Goal: Task Accomplishment & Management: Manage account settings

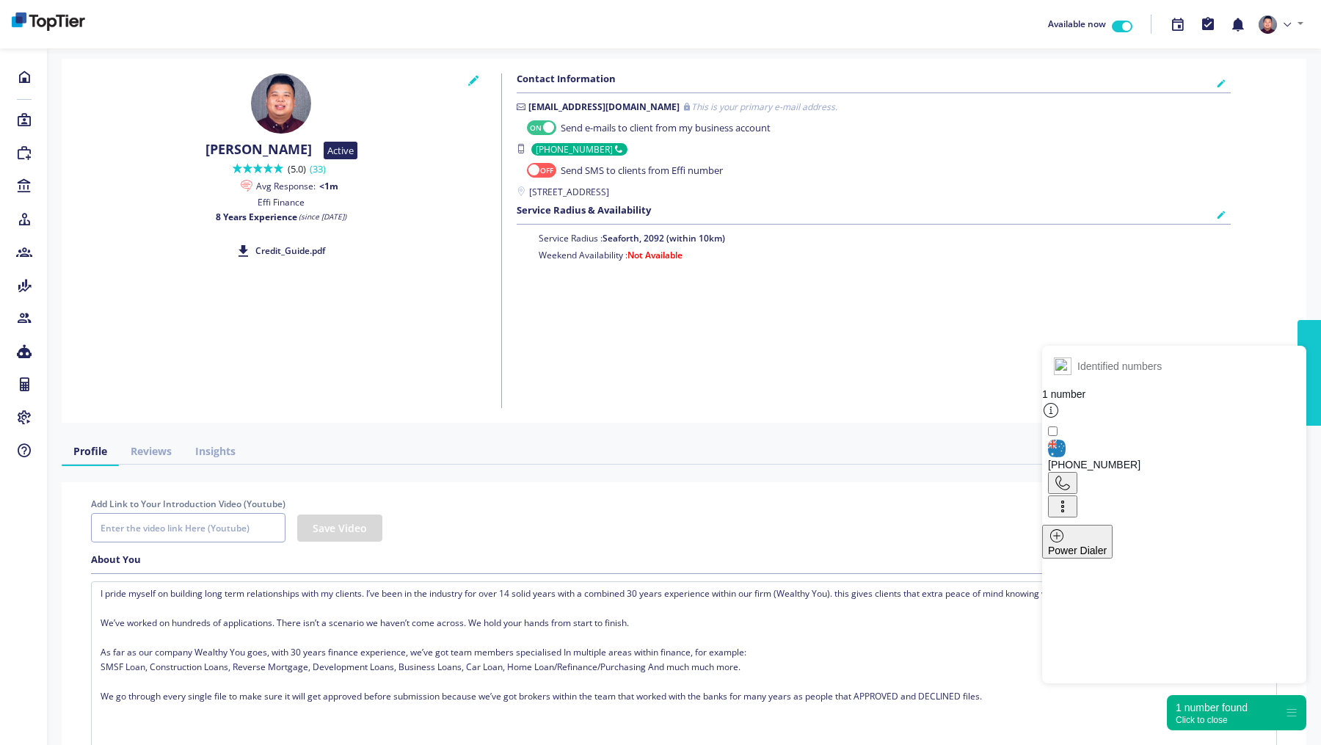
checkbox input "true"
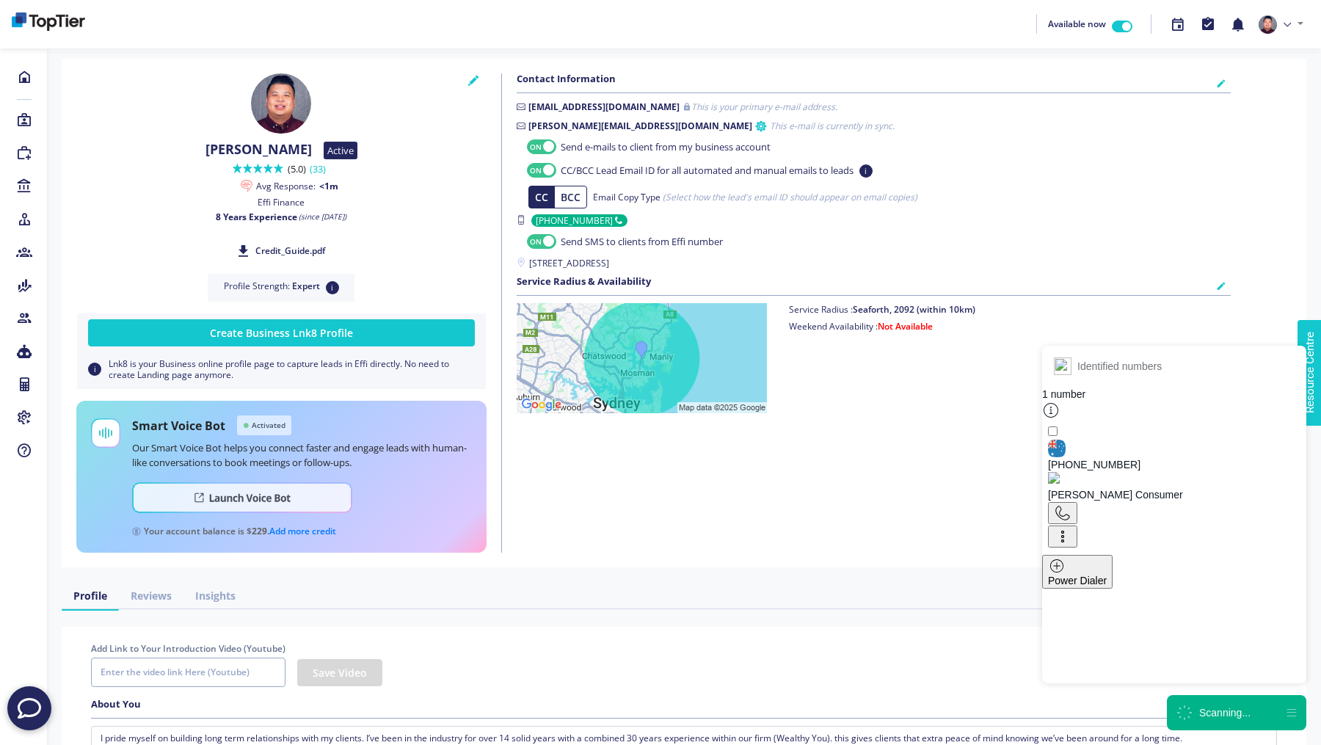
checkbox input "true"
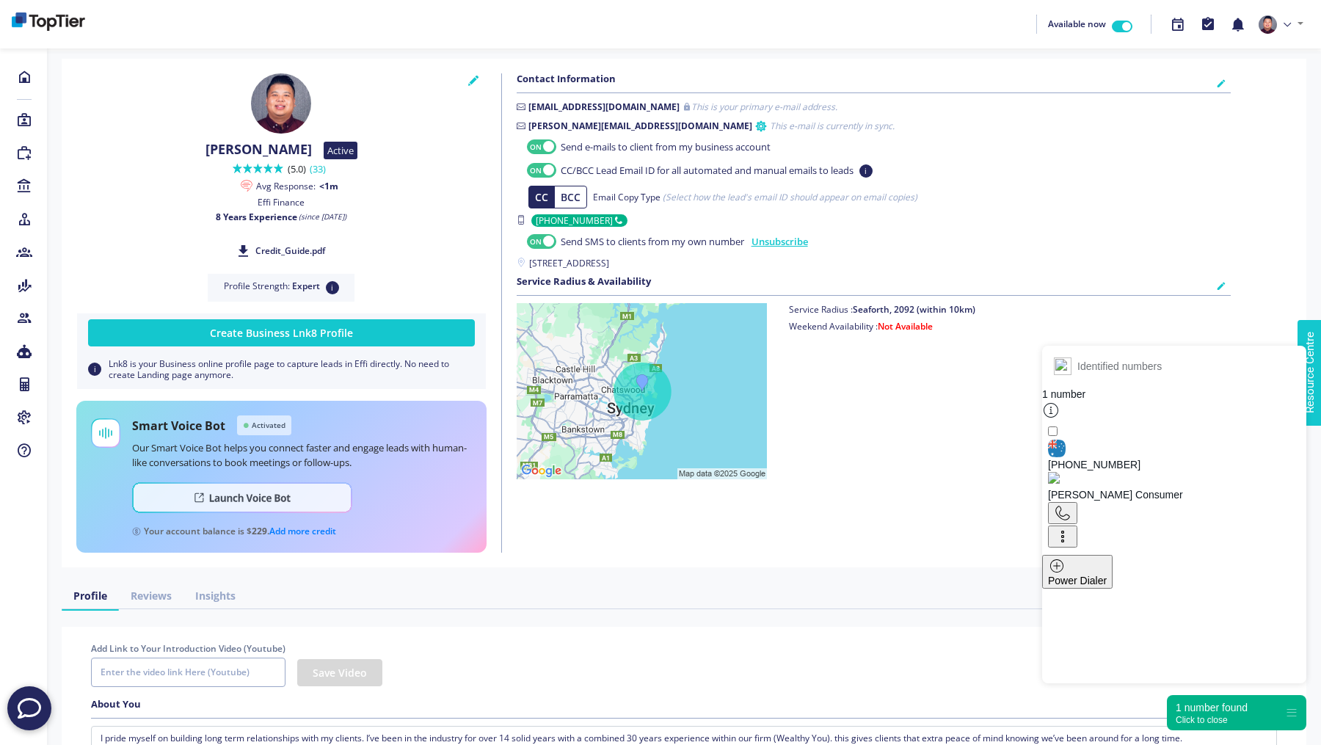
click at [1222, 722] on div "Click to close" at bounding box center [1212, 720] width 72 height 10
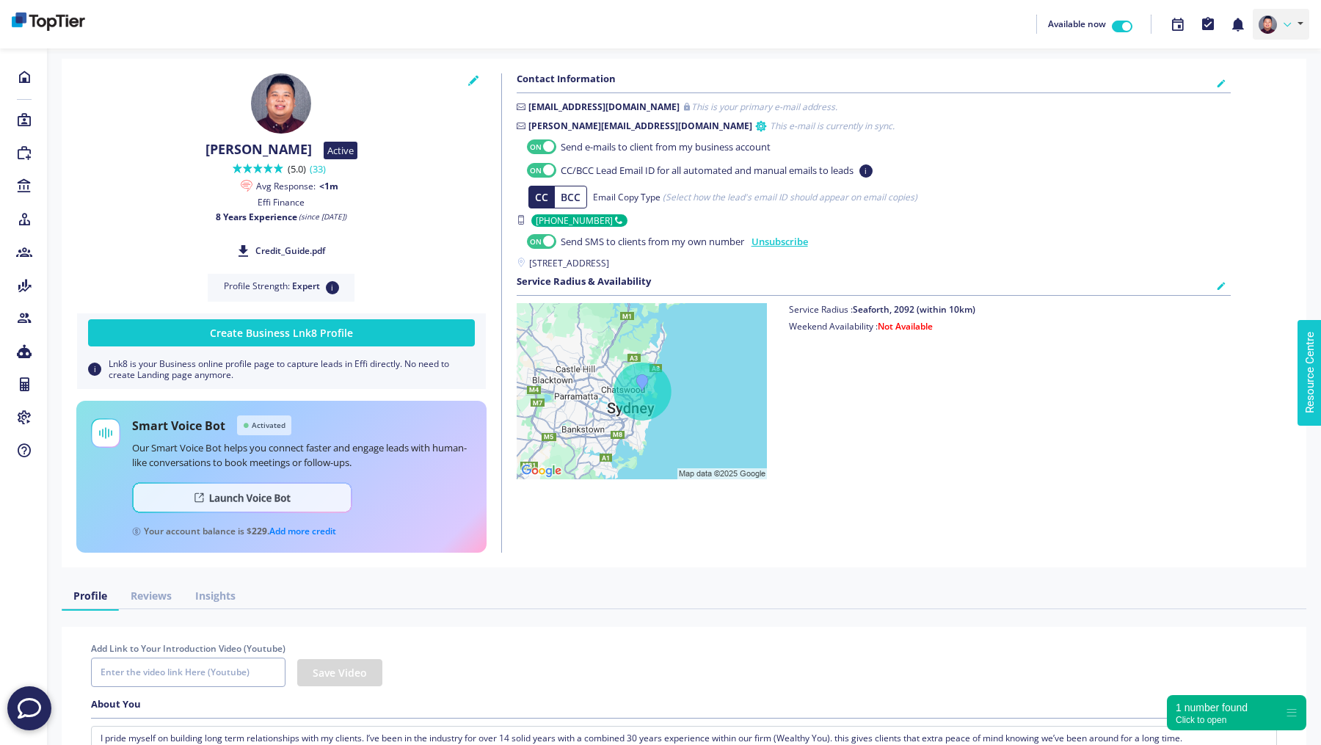
click at [1292, 26] on link at bounding box center [1281, 24] width 57 height 31
click at [1258, 96] on link "Settings" at bounding box center [1251, 100] width 116 height 21
click at [1282, 23] on link at bounding box center [1281, 24] width 57 height 31
click at [1243, 95] on link "Settings" at bounding box center [1251, 100] width 116 height 21
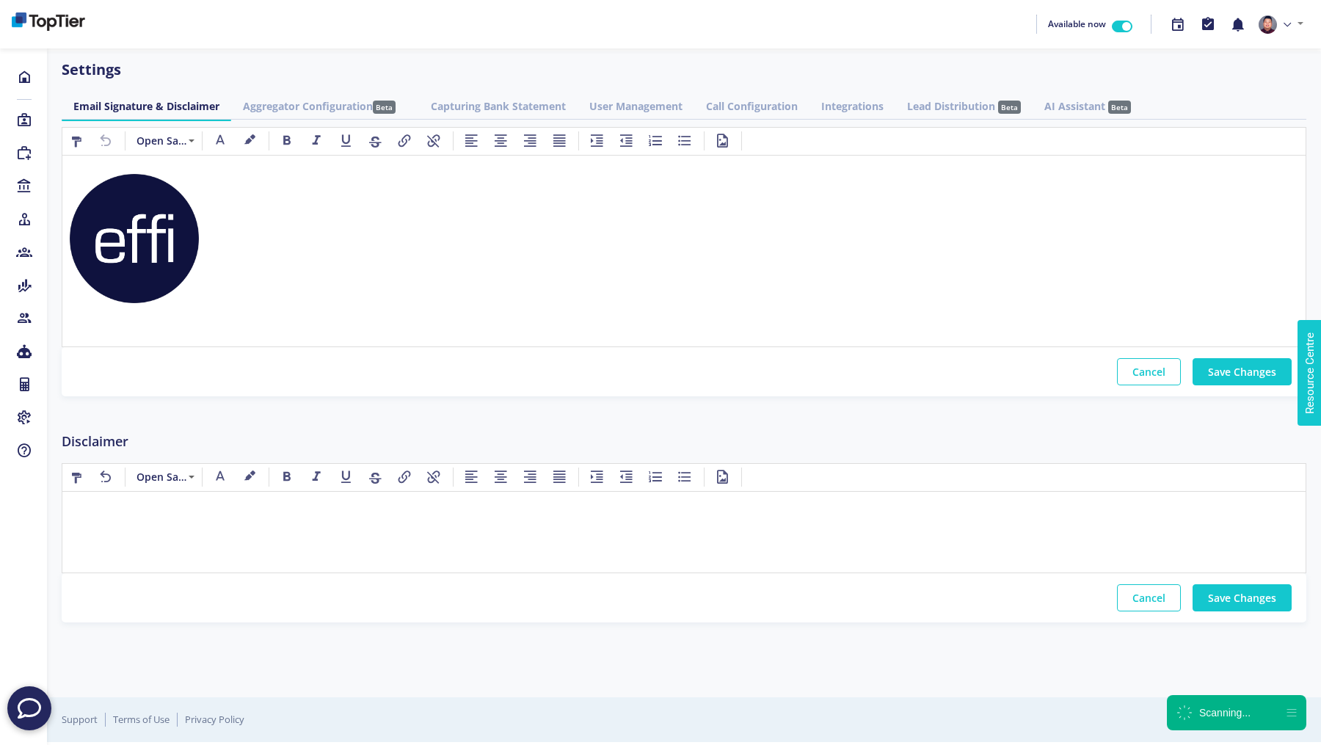
click at [336, 112] on link "Aggregator Configuration Beta" at bounding box center [325, 105] width 188 height 27
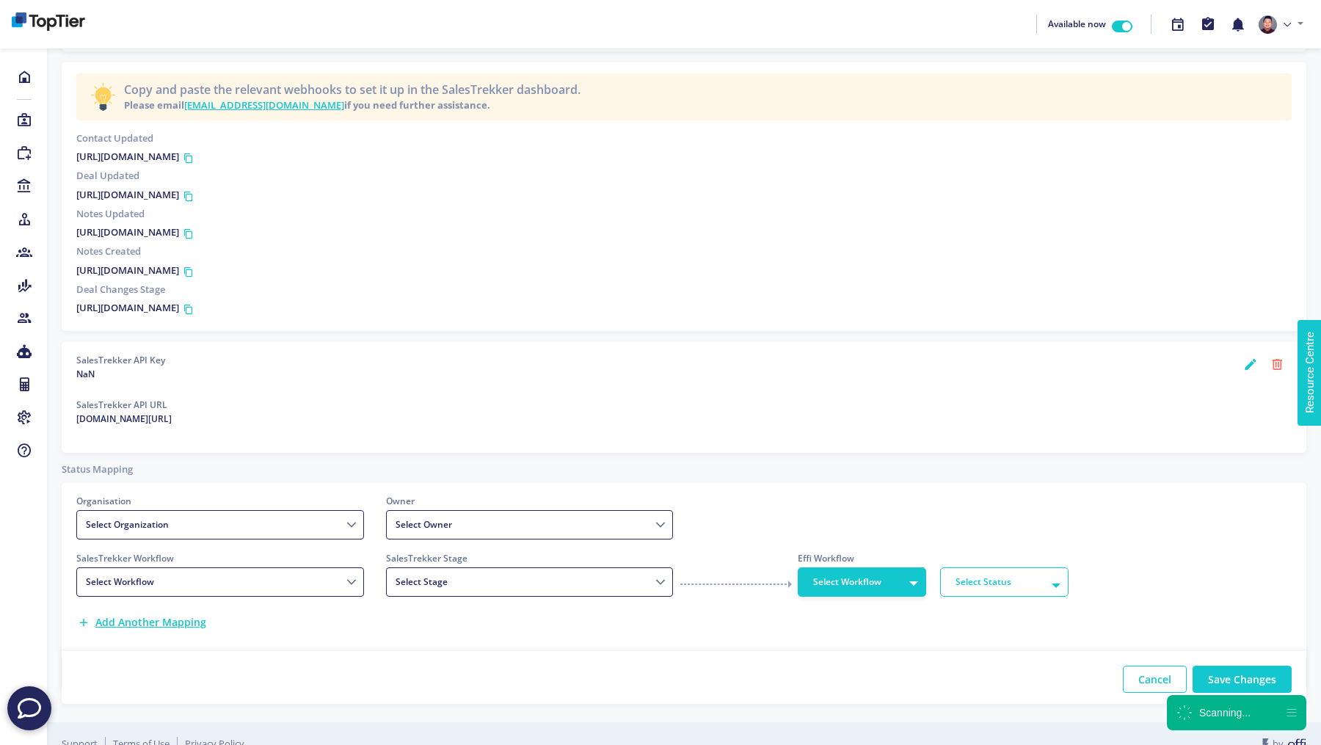
scroll to position [210, 0]
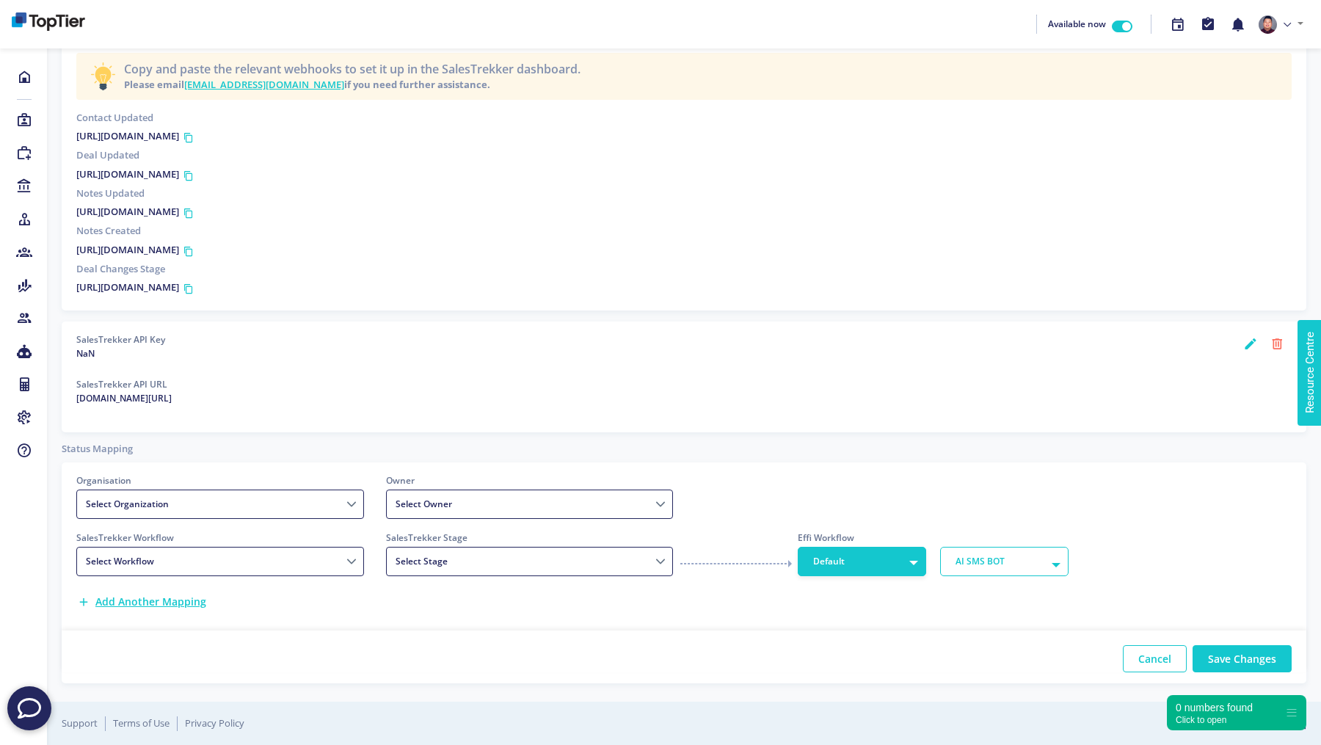
click at [241, 494] on select "Select Organization" at bounding box center [220, 504] width 288 height 29
click at [1254, 344] on icon at bounding box center [1250, 344] width 15 height 20
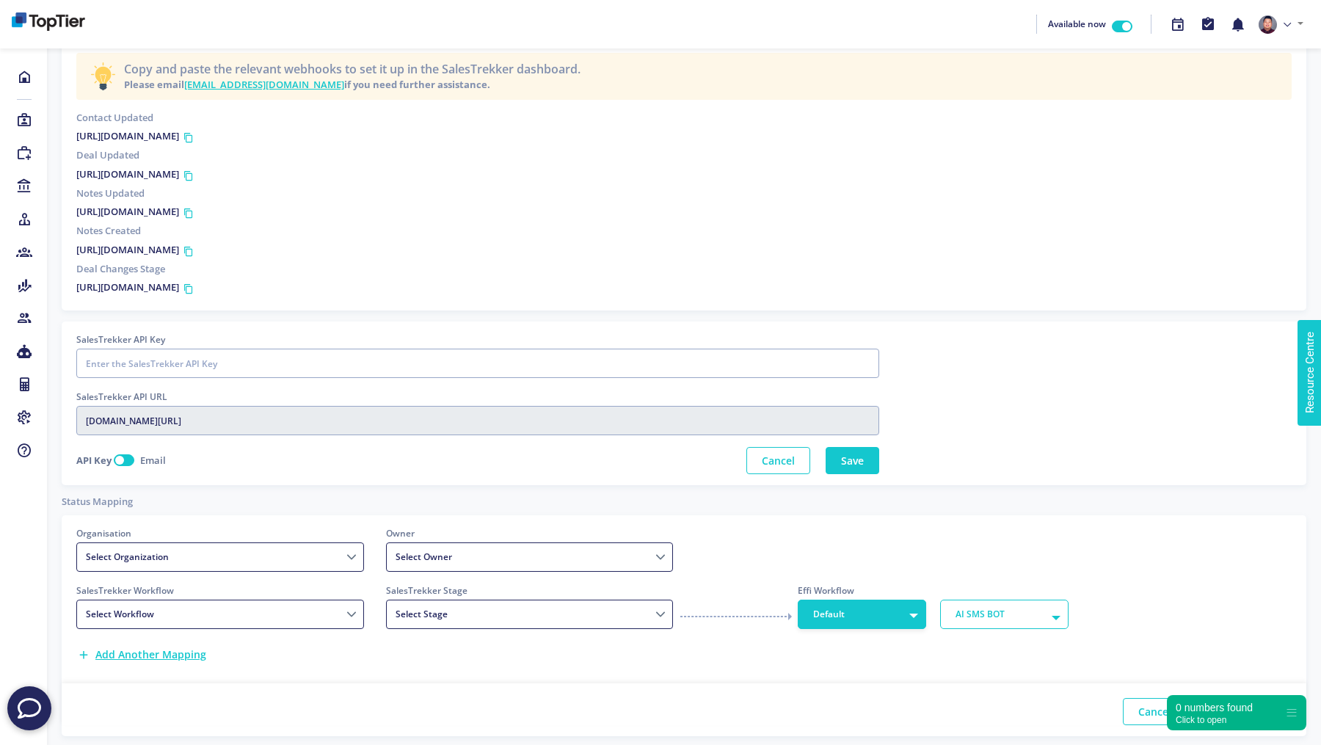
click at [140, 451] on label at bounding box center [140, 451] width 0 height 0
click at [126, 461] on input "checkbox" at bounding box center [120, 458] width 12 height 15
checkbox input "true"
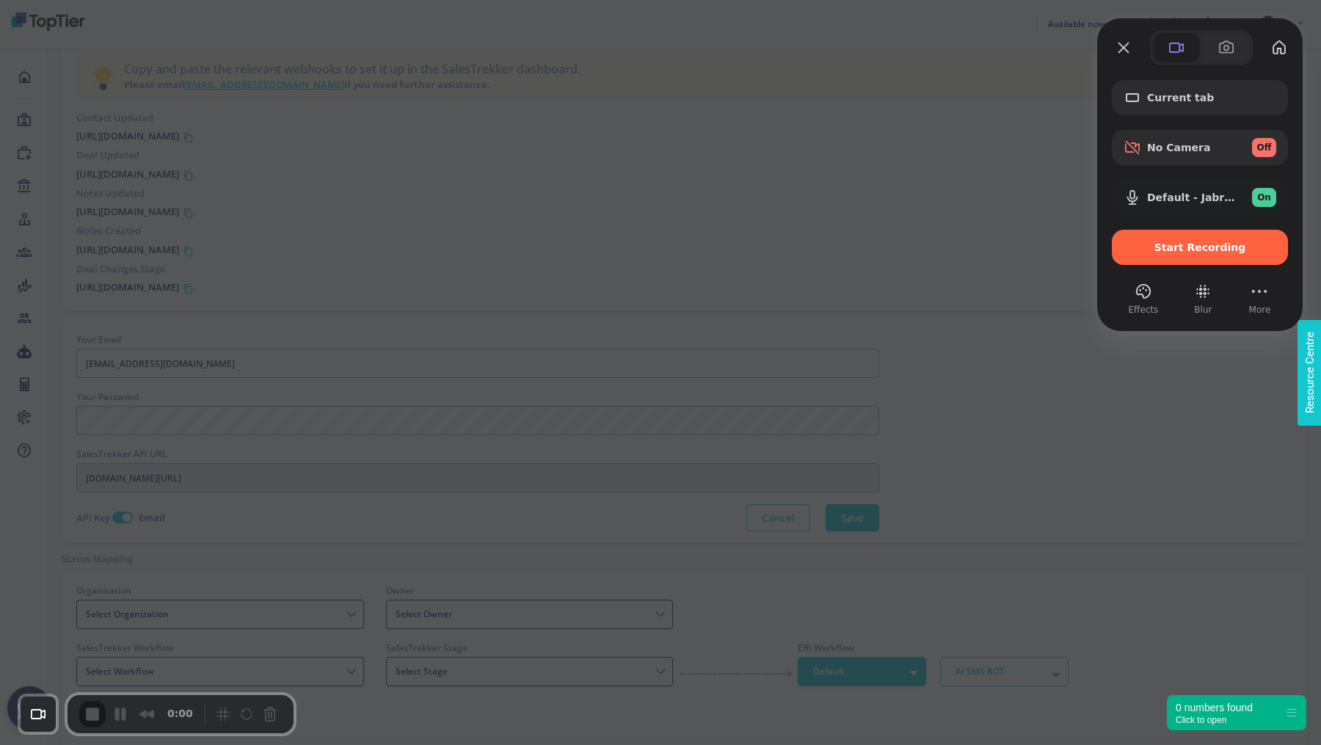
click at [796, 202] on div at bounding box center [660, 372] width 1321 height 745
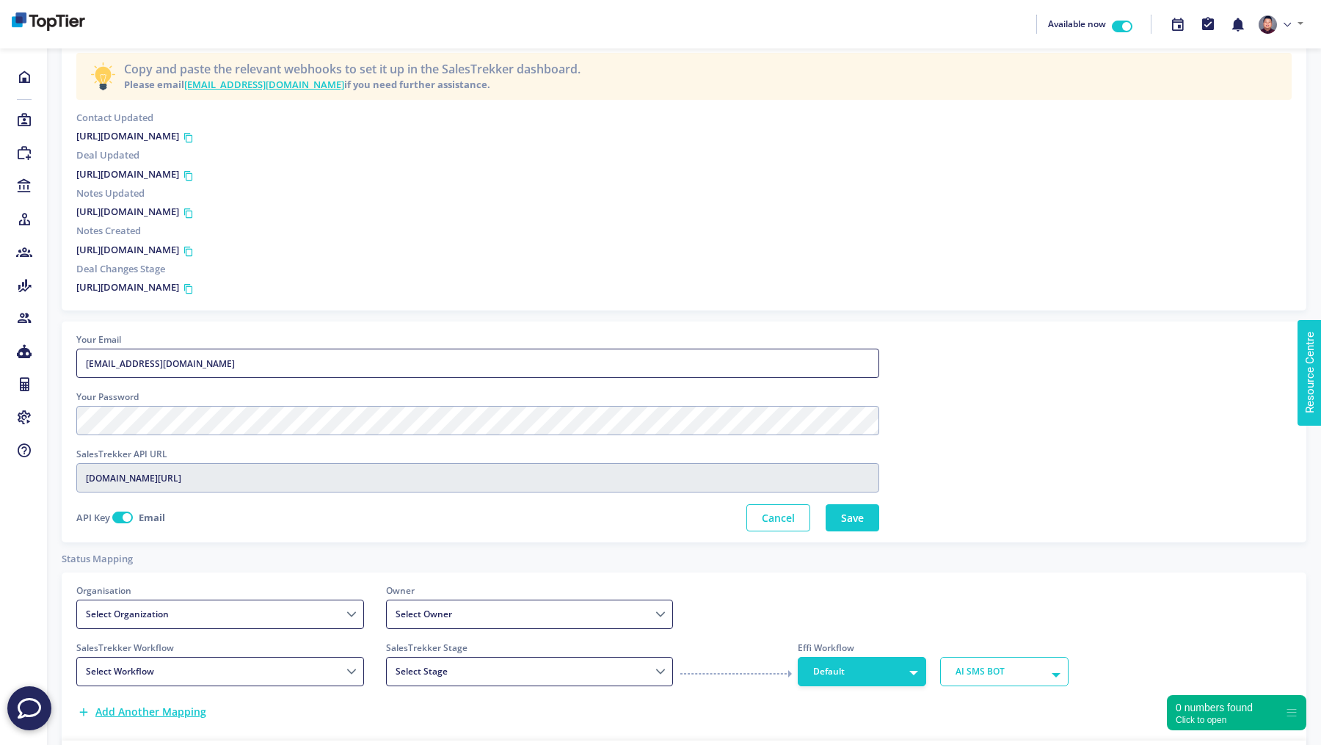
click at [252, 372] on input "[EMAIL_ADDRESS][DOMAIN_NAME]" at bounding box center [477, 363] width 803 height 29
drag, startPoint x: 211, startPoint y: 371, endPoint x: 51, endPoint y: 372, distance: 160.0
click at [51, 371] on div "Your Email andy.t+1@effi.com.au Your Password SalesTrekker API URL app.salestre…" at bounding box center [684, 437] width 1267 height 232
type input "a"
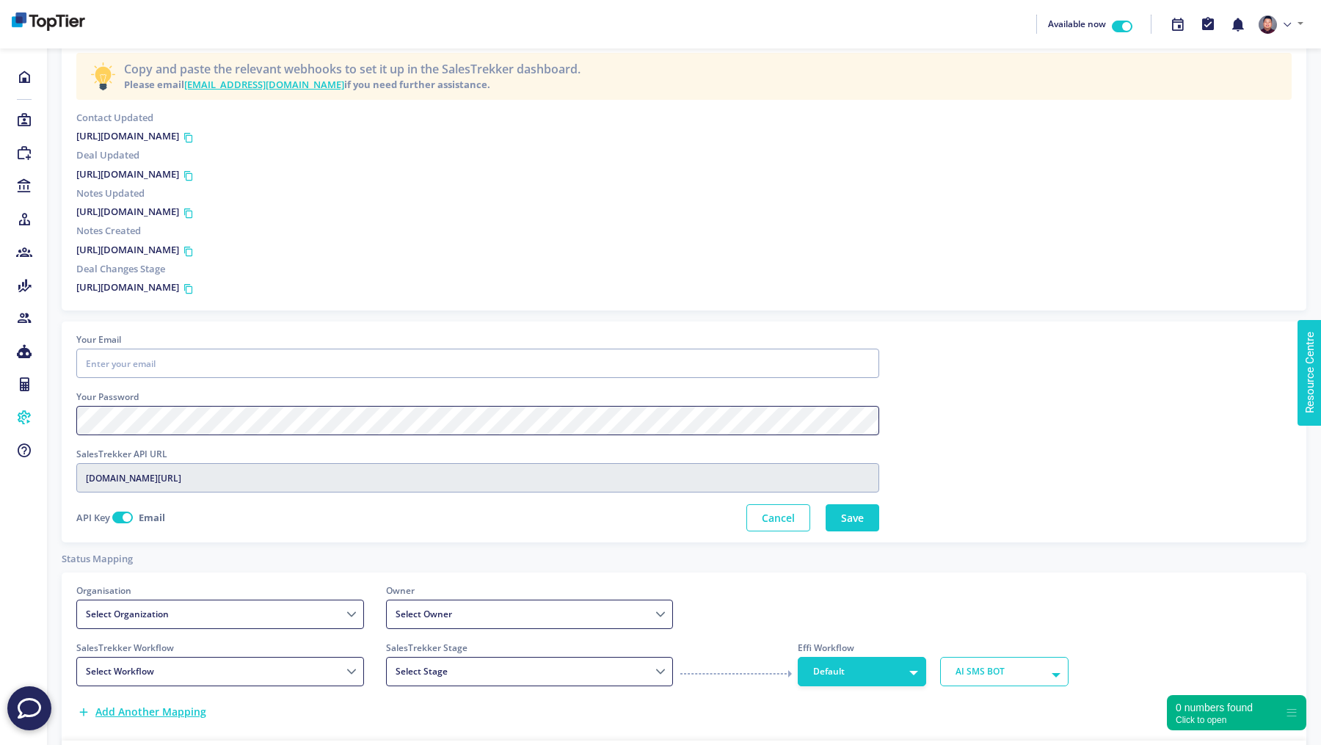
click at [30, 424] on div "Home Leads Purchase Leads Lenders Brokers Referrers Clients SMS Automation Calc…" at bounding box center [660, 323] width 1321 height 1067
click at [967, 341] on div at bounding box center [1096, 432] width 413 height 199
click at [268, 675] on select "Select Workflow" at bounding box center [220, 671] width 288 height 29
click at [21, 117] on icon at bounding box center [24, 120] width 16 height 15
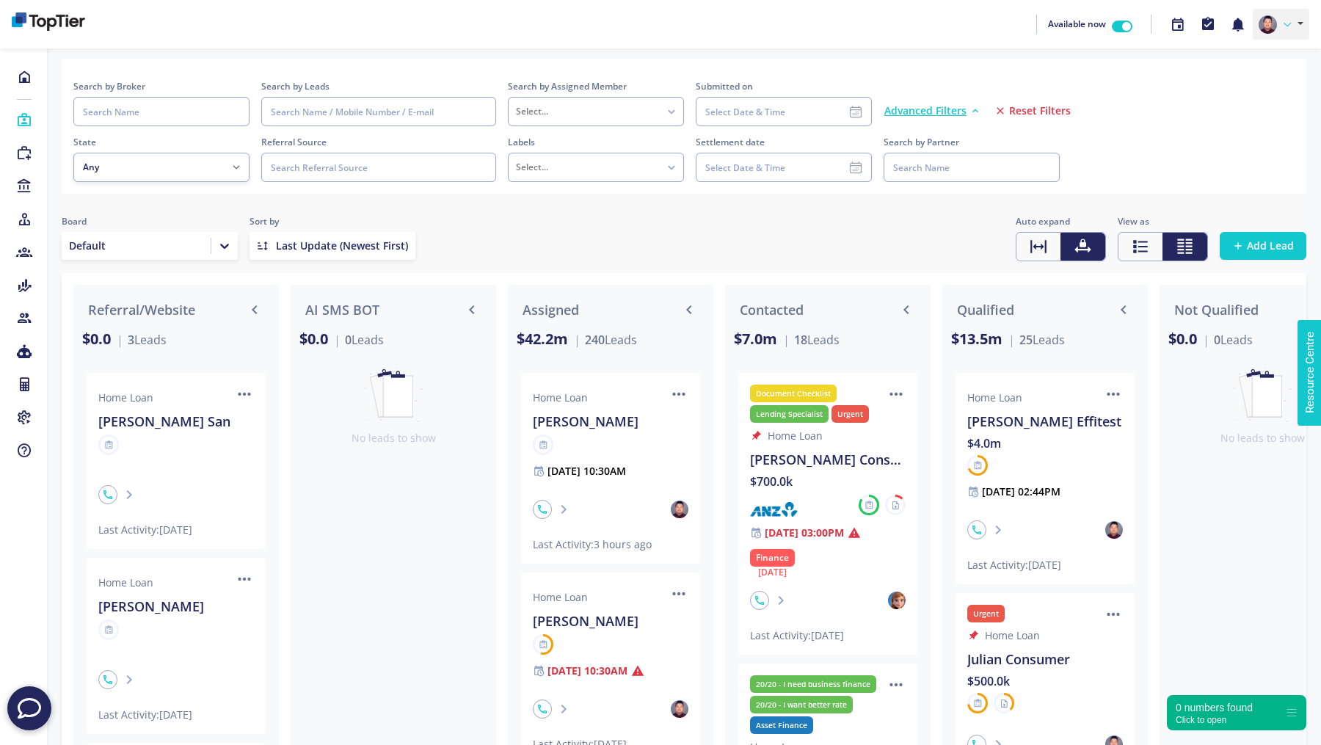
click at [1273, 32] on link at bounding box center [1281, 24] width 57 height 31
click at [1273, 52] on link "Profile" at bounding box center [1251, 58] width 116 height 21
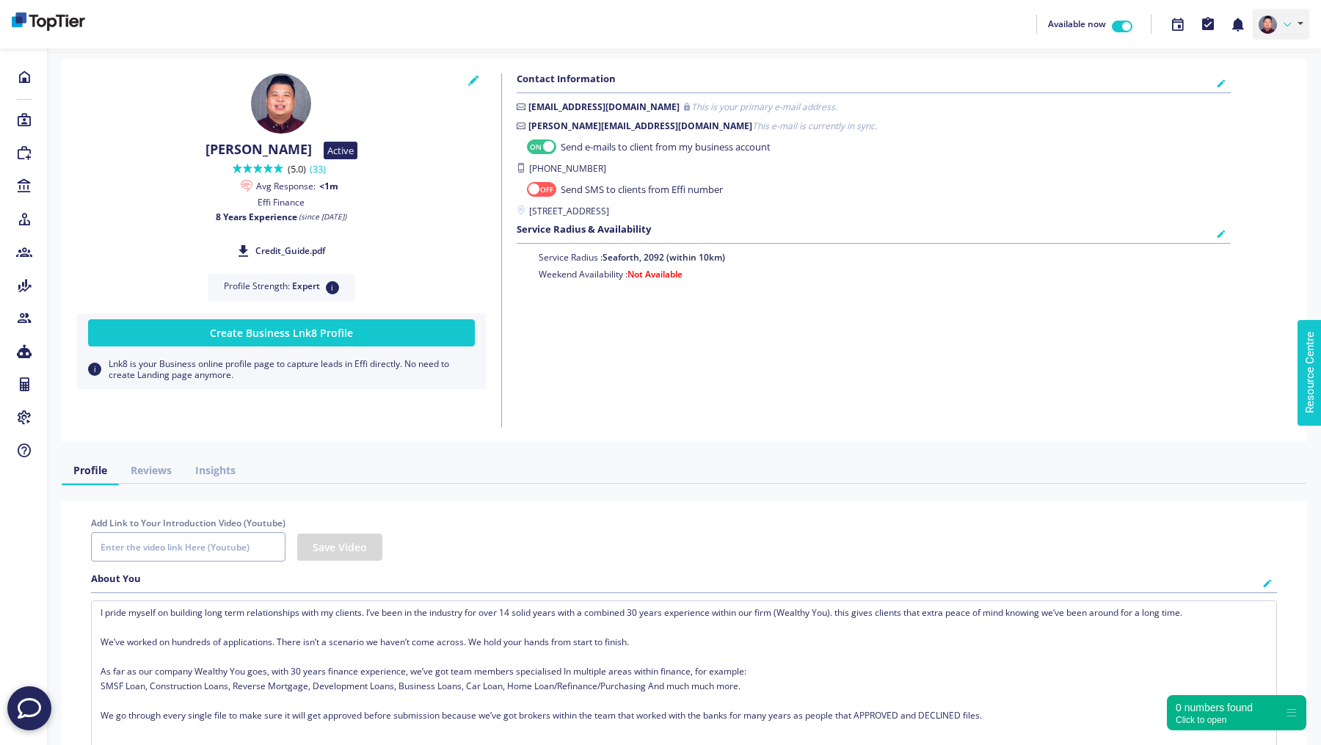
checkbox input "true"
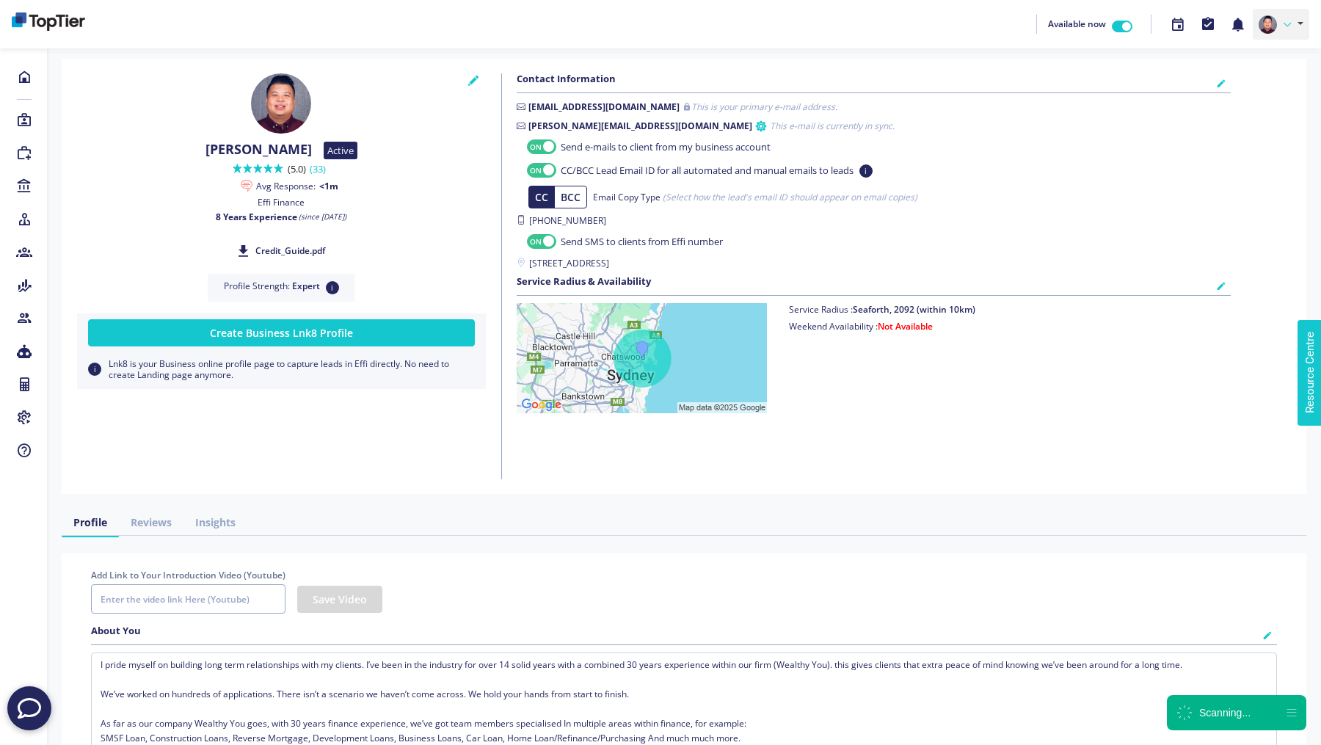
checkbox input "true"
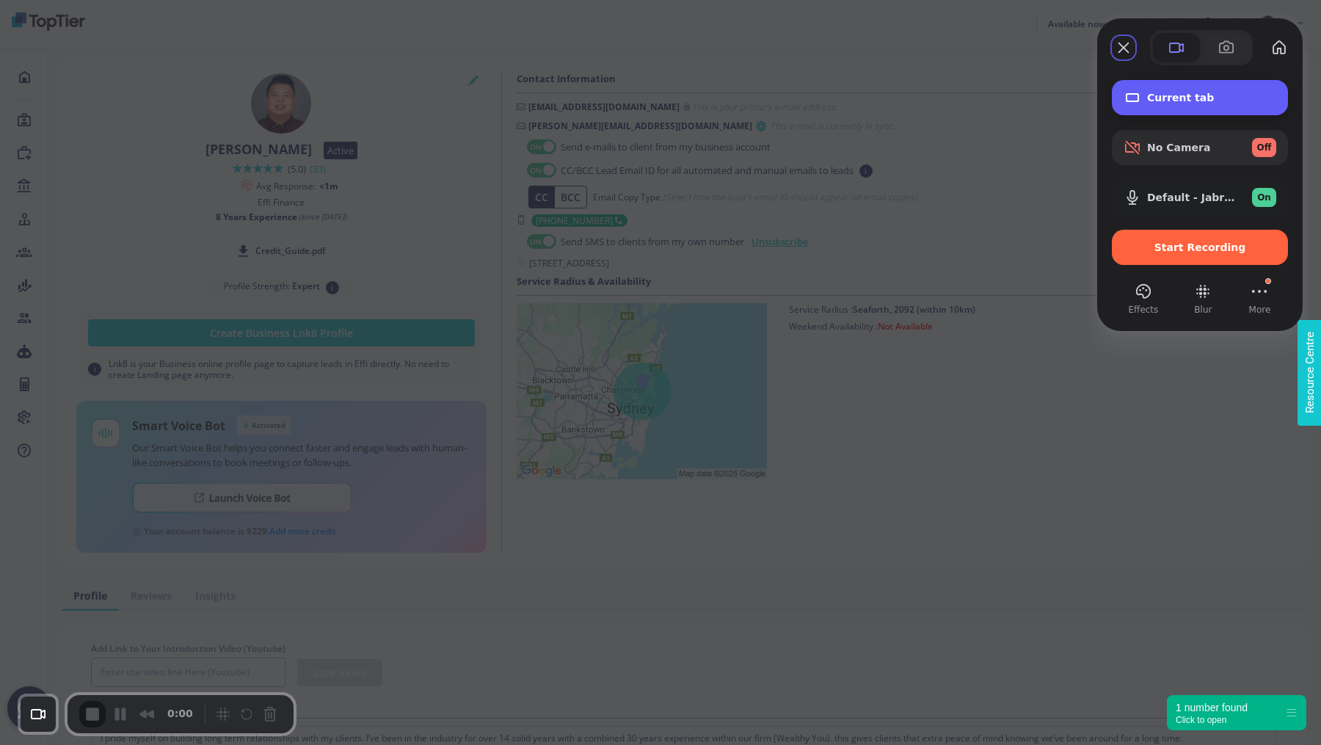
click at [1213, 108] on div "Current tab" at bounding box center [1200, 97] width 176 height 35
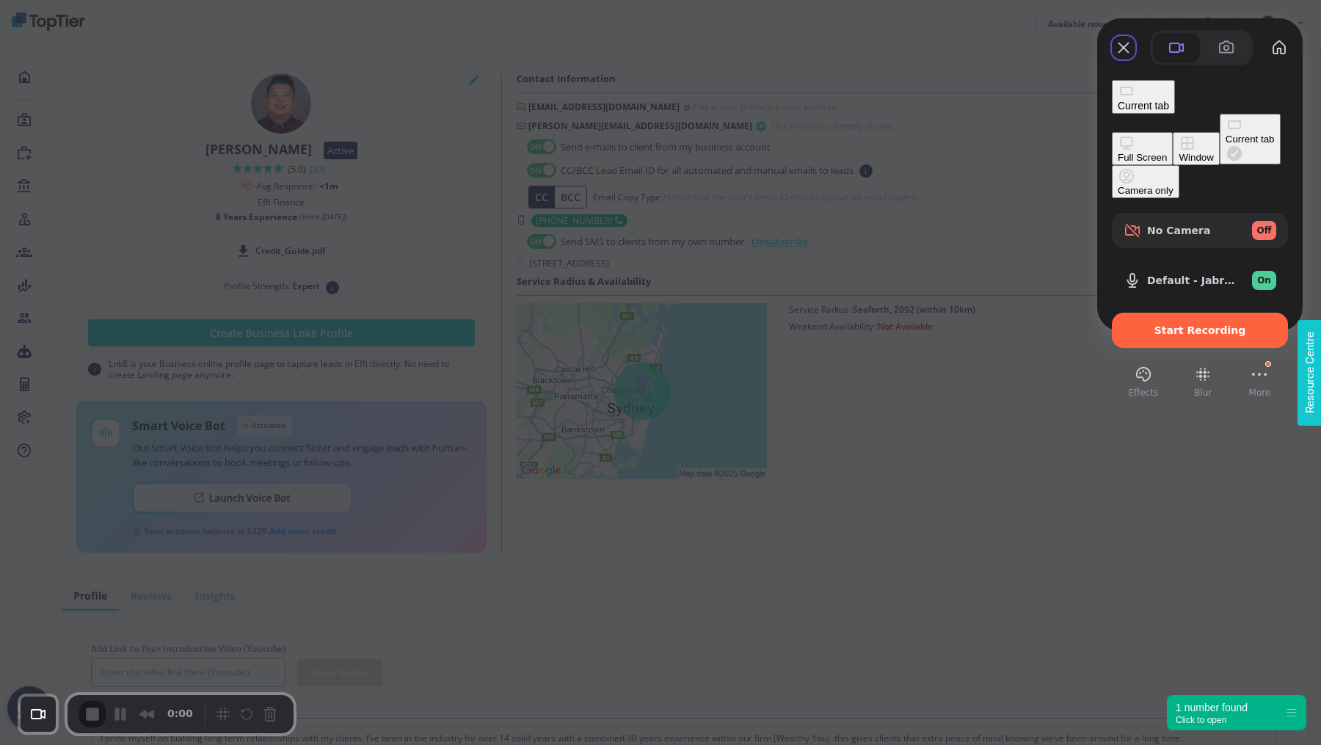
click at [1118, 152] on div "Full Screen" at bounding box center [1142, 157] width 49 height 11
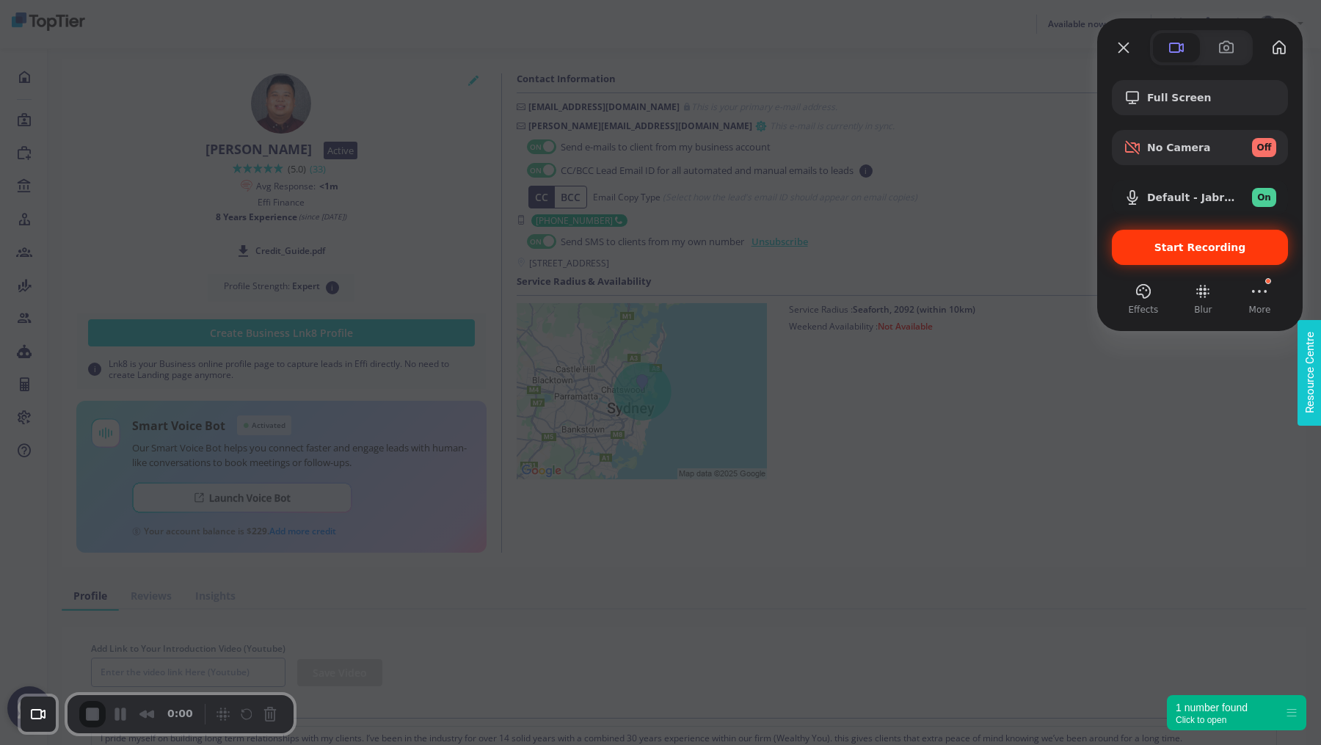
click at [1136, 255] on div "Start Recording" at bounding box center [1200, 247] width 176 height 35
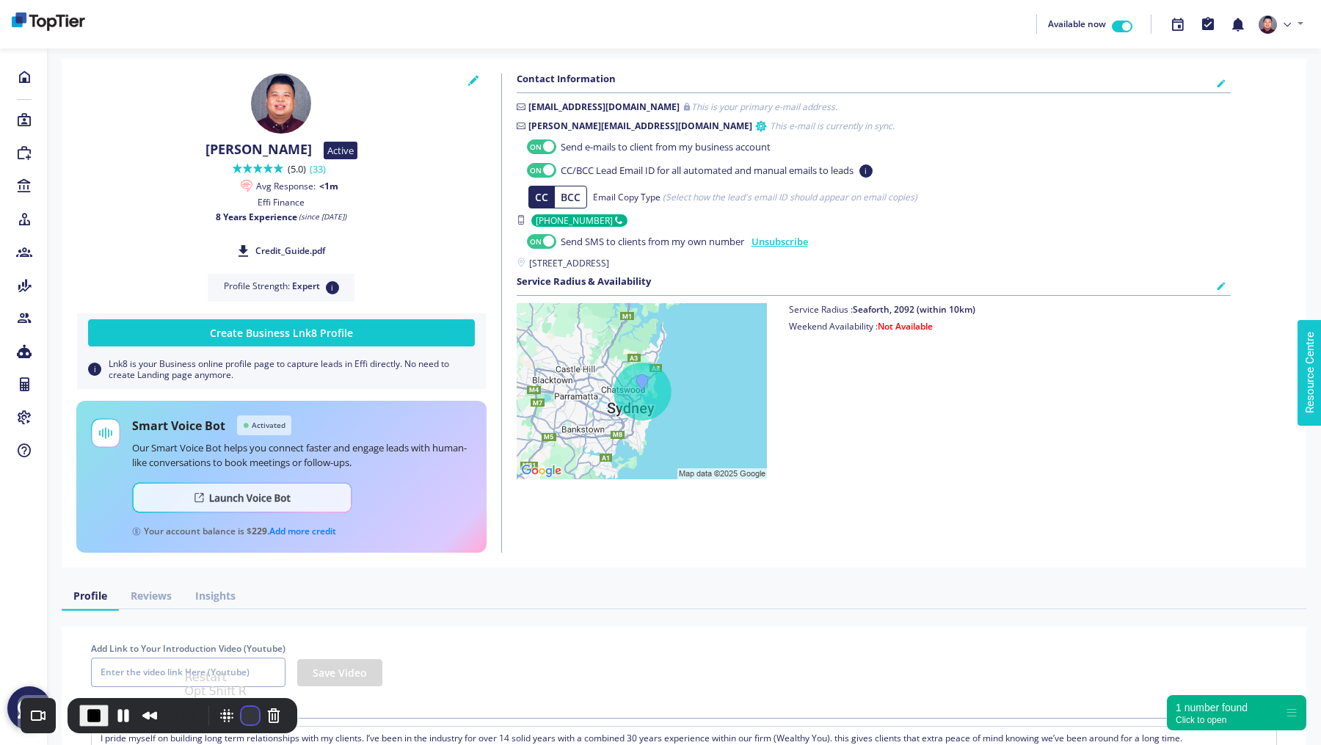
click at [243, 713] on button "Restart Recording" at bounding box center [250, 716] width 18 height 18
click at [1294, 21] on link at bounding box center [1281, 24] width 57 height 31
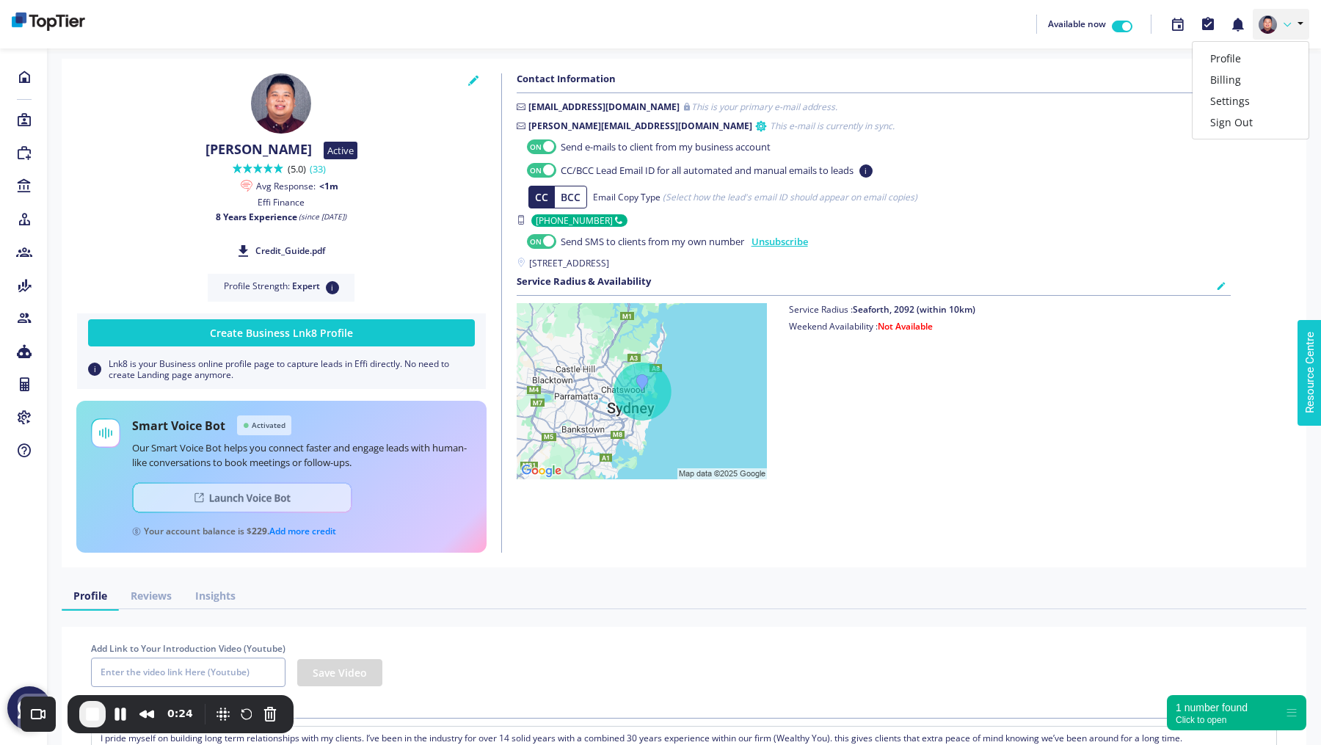
click at [209, 498] on img at bounding box center [242, 497] width 220 height 31
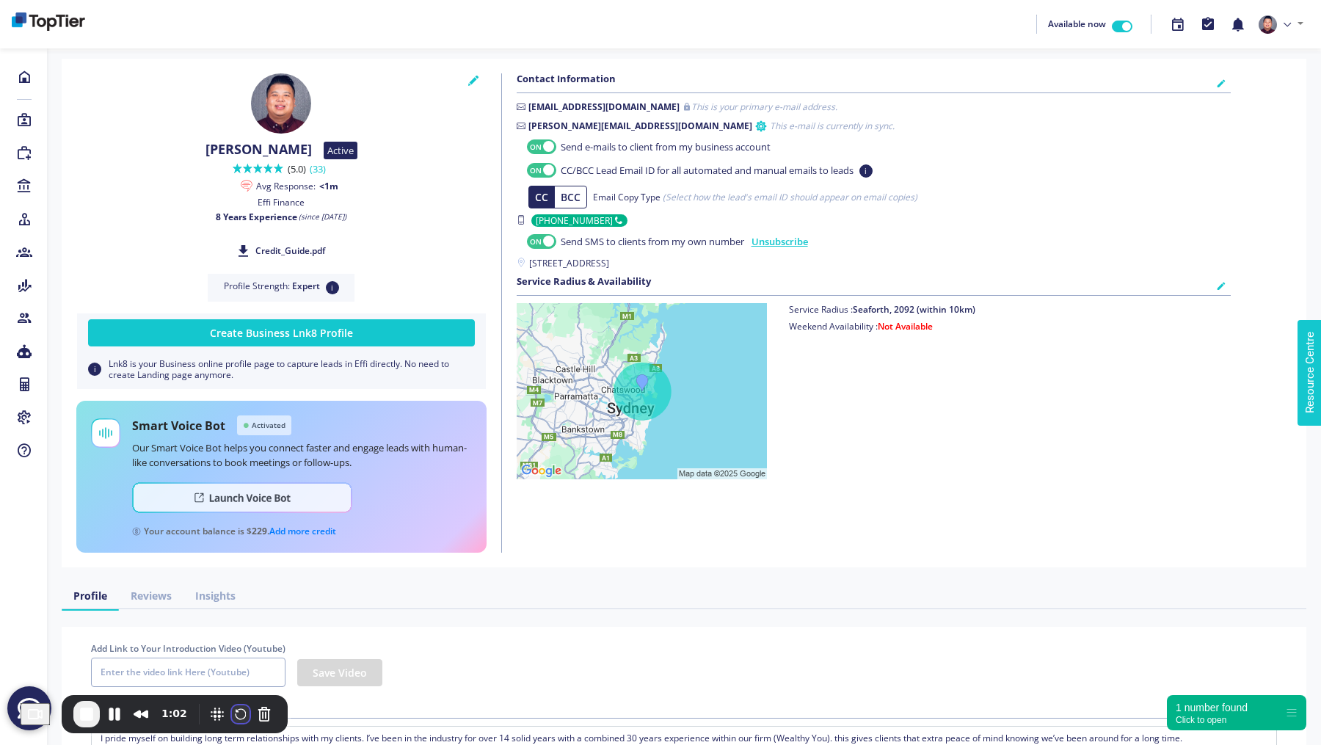
click at [250, 712] on button "Restart Recording" at bounding box center [241, 714] width 18 height 18
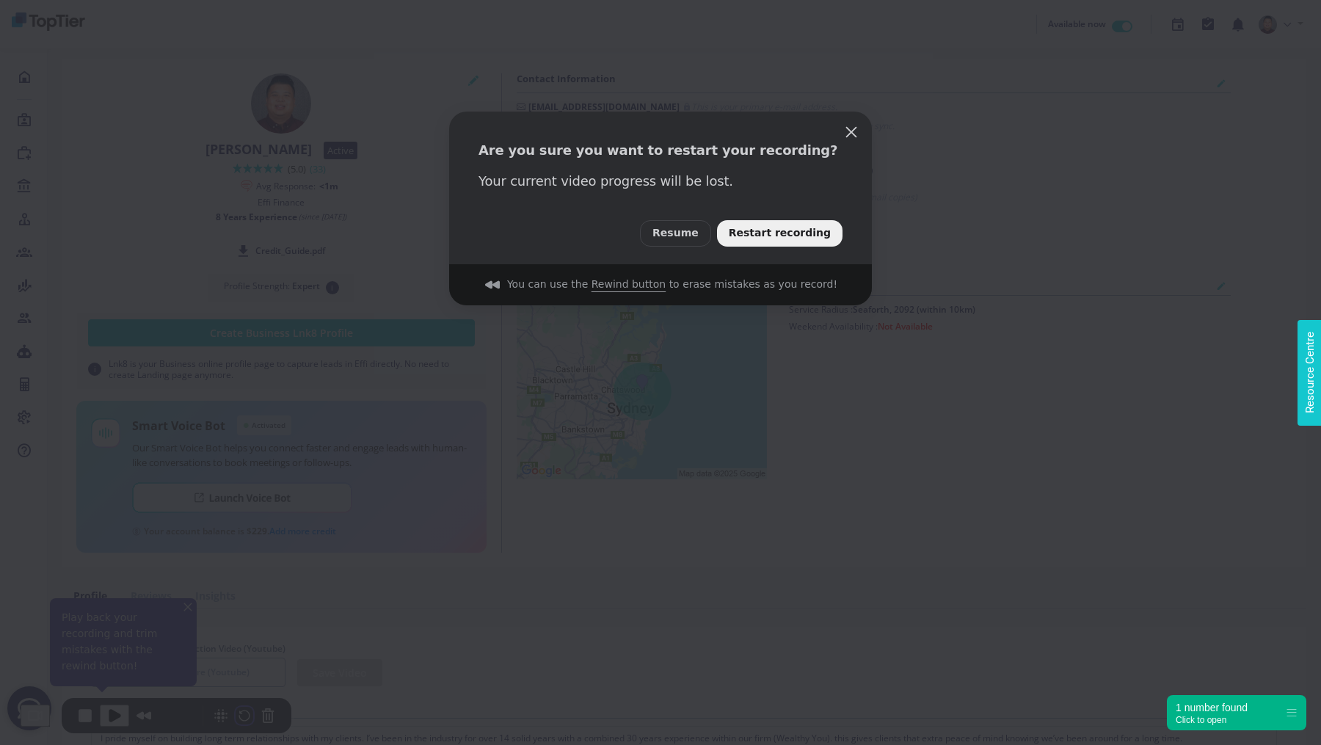
click at [801, 222] on button "Restart recording" at bounding box center [780, 233] width 126 height 26
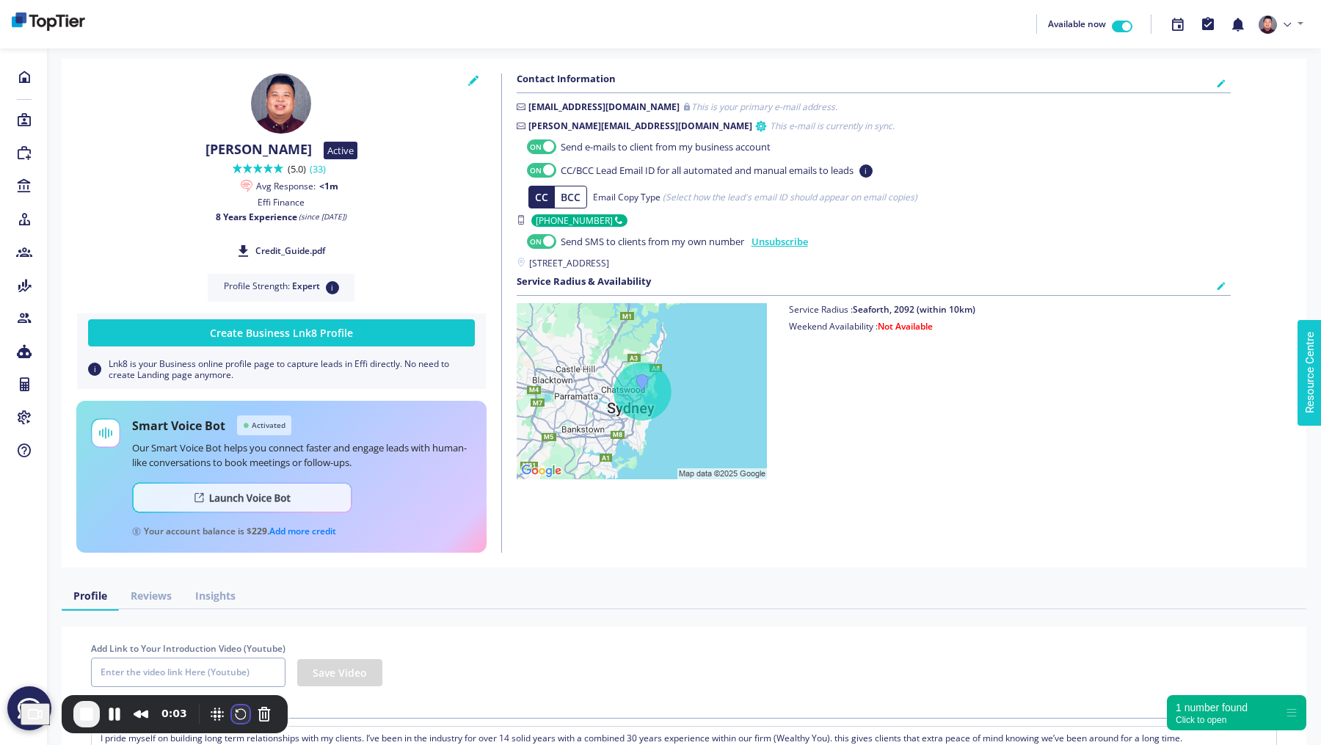
click at [241, 722] on button "Restart Recording" at bounding box center [241, 714] width 18 height 18
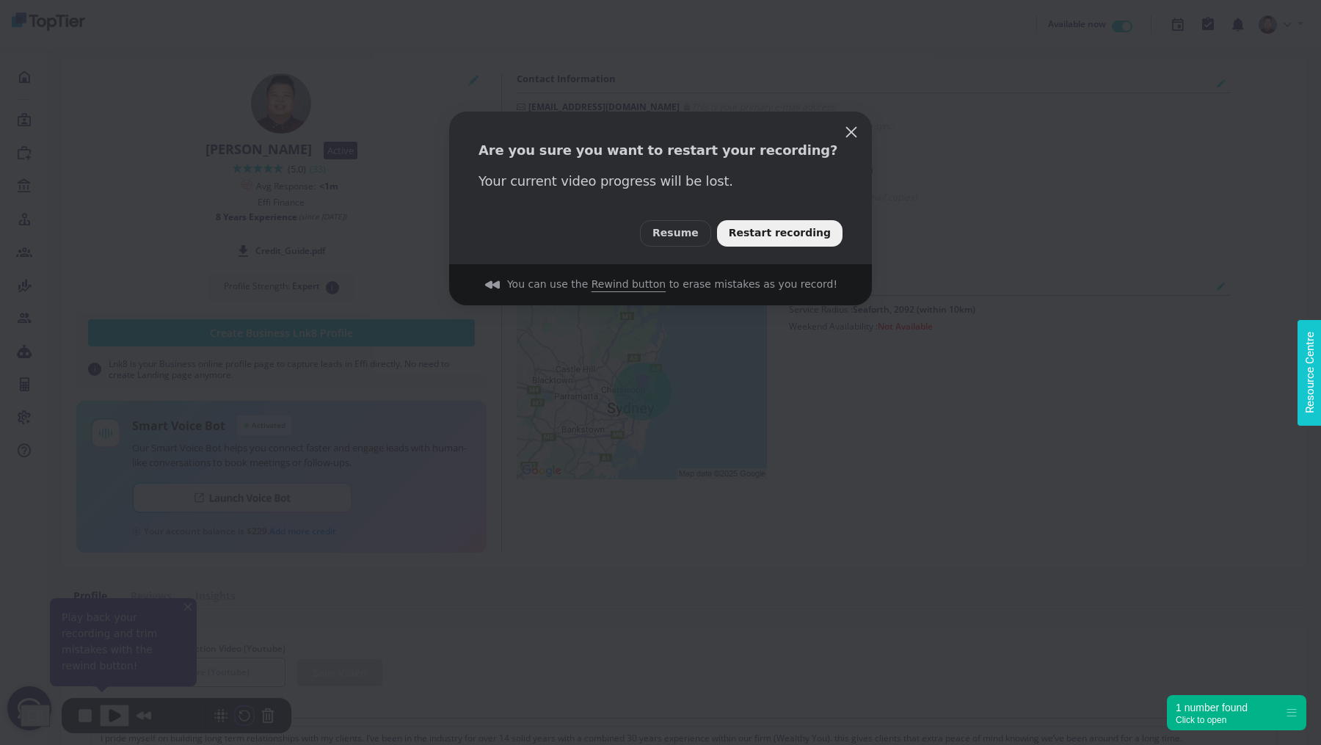
click at [749, 228] on span "Restart recording" at bounding box center [780, 233] width 102 height 16
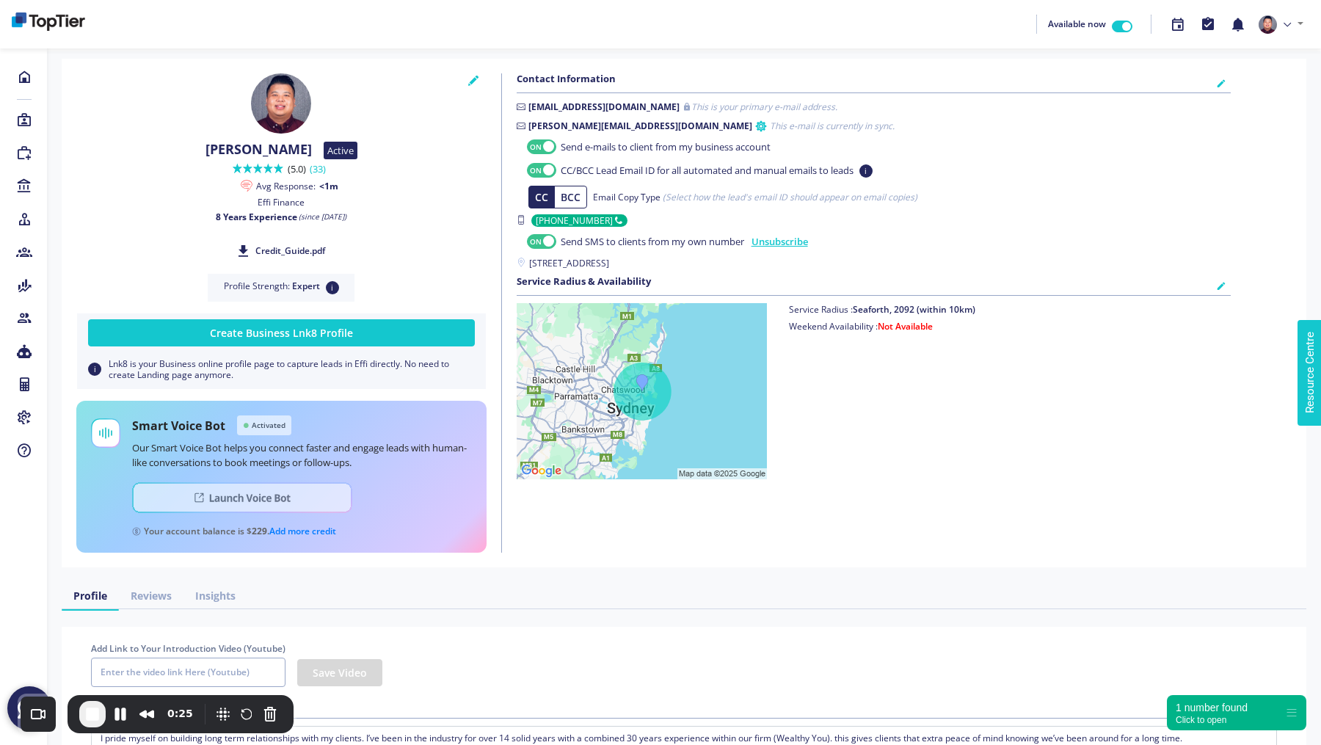
click at [265, 501] on img at bounding box center [242, 497] width 220 height 31
